Goal: Register for event/course

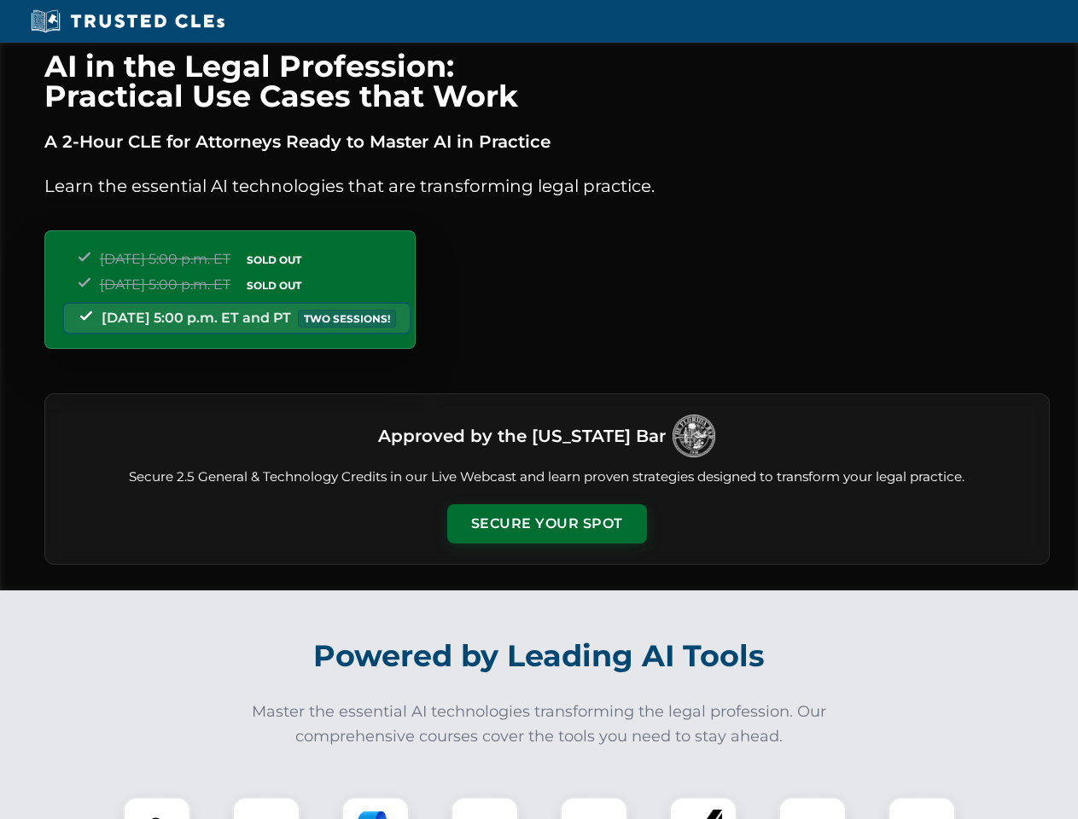
click at [546, 524] on button "Secure Your Spot" at bounding box center [547, 523] width 200 height 39
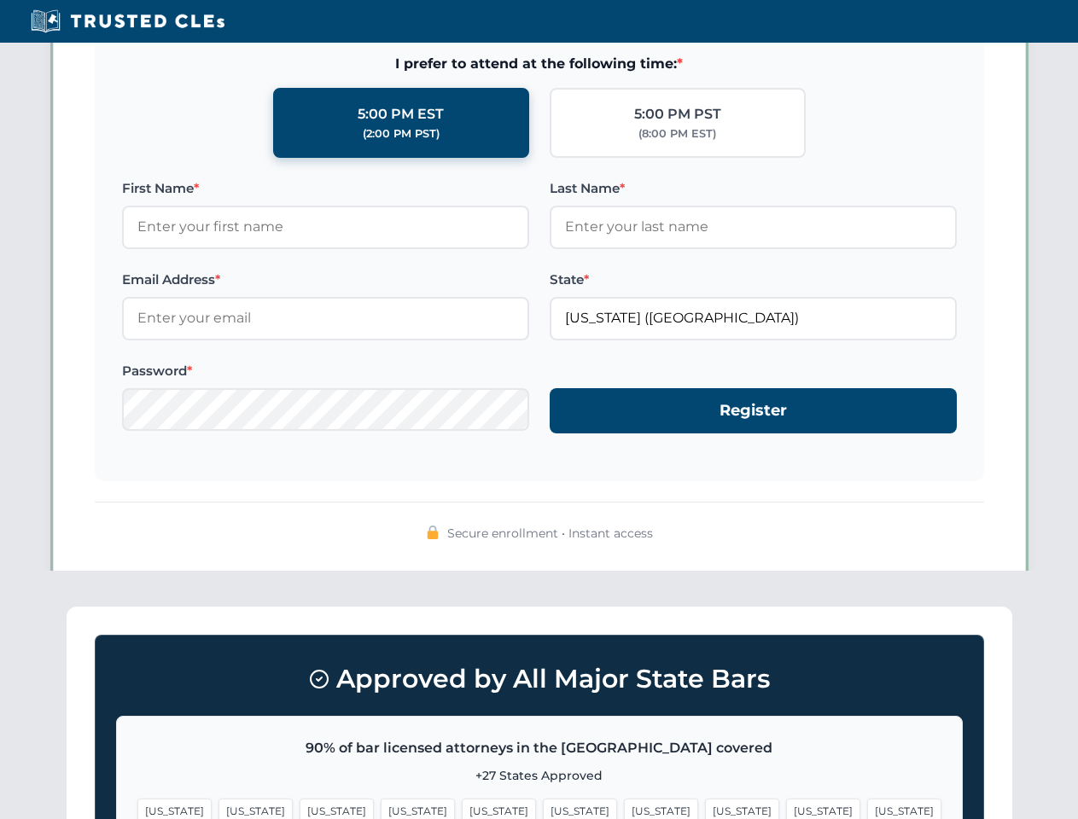
click at [786, 808] on span "[US_STATE]" at bounding box center [823, 811] width 74 height 25
